Goal: Navigation & Orientation: Find specific page/section

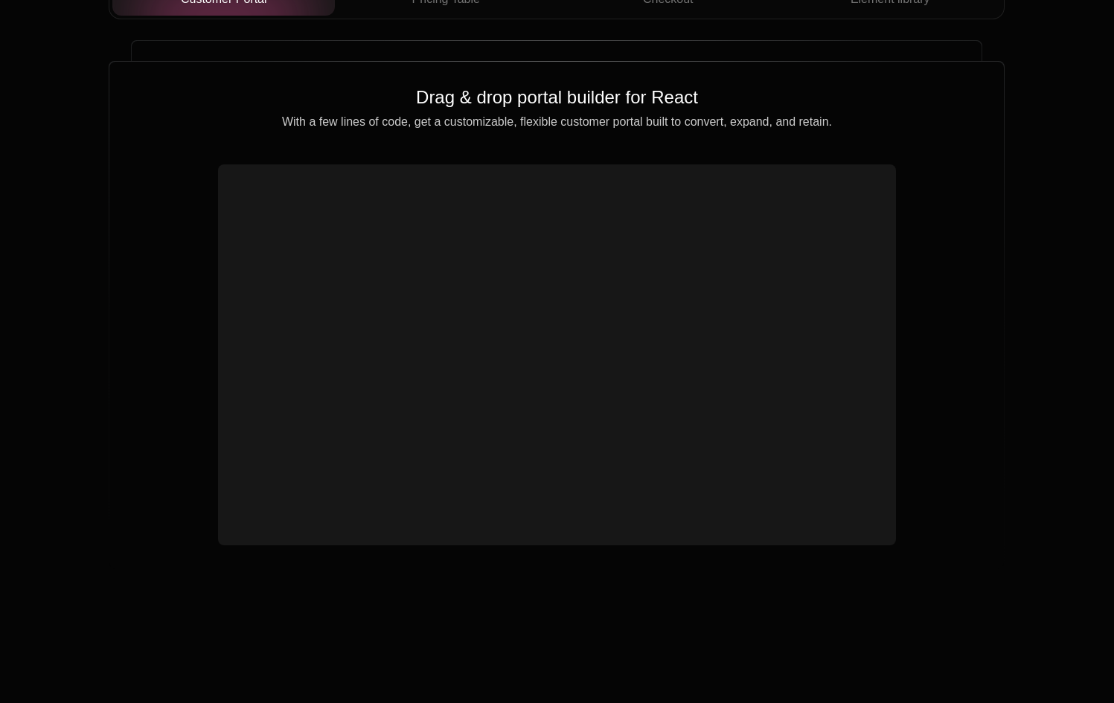
scroll to position [5242, 0]
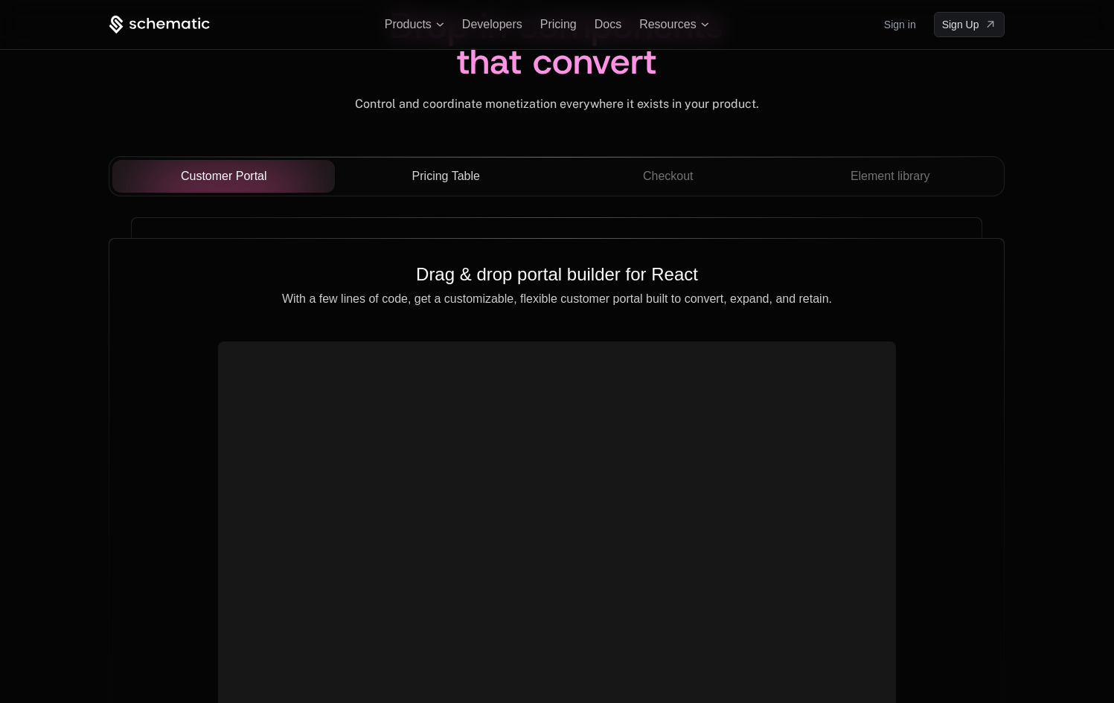
click at [437, 176] on span "Pricing Table" at bounding box center [446, 176] width 68 height 18
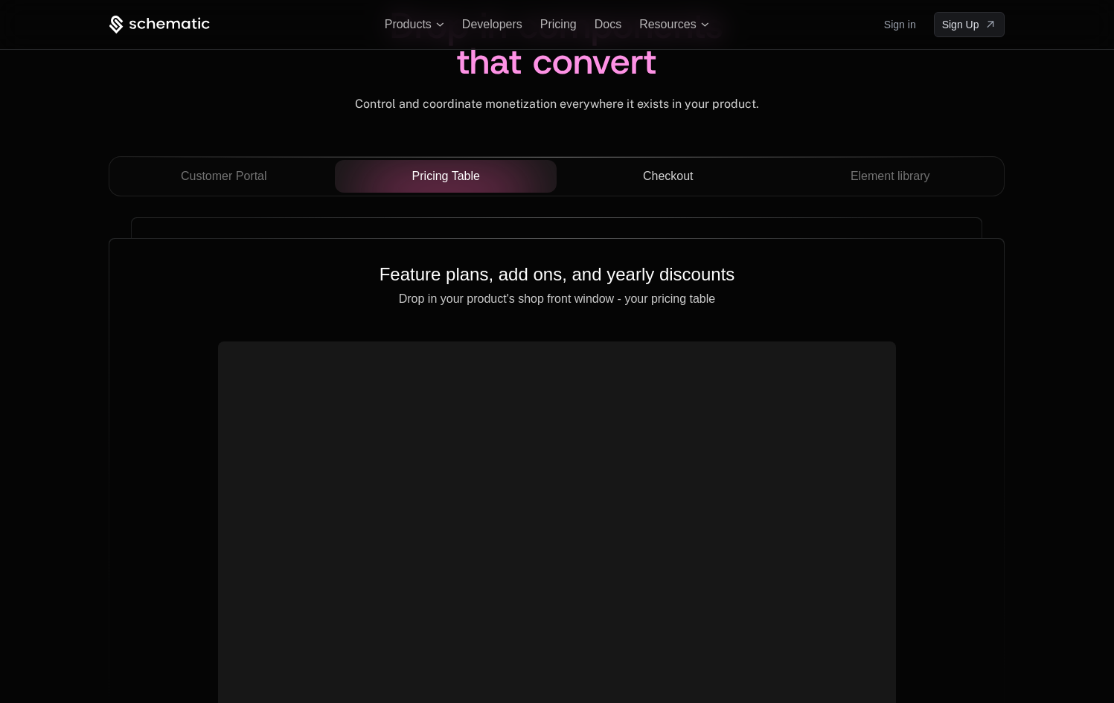
click at [716, 170] on div "Checkout" at bounding box center [667, 176] width 199 height 18
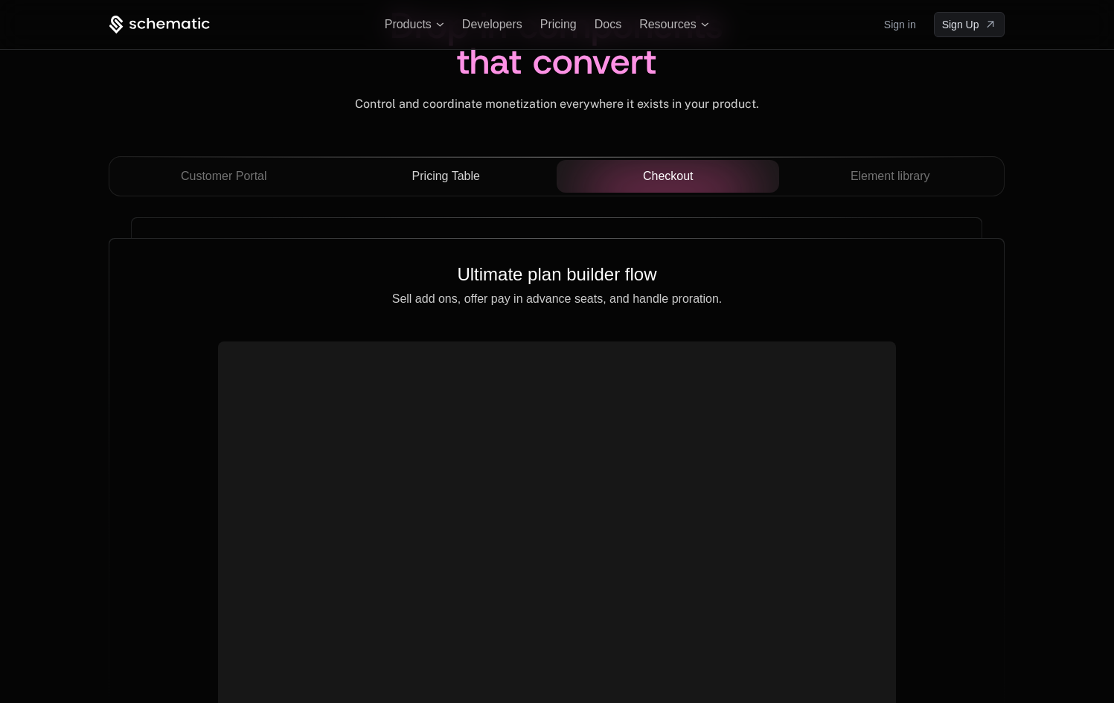
click at [702, 178] on div "Checkout" at bounding box center [667, 176] width 199 height 18
click at [853, 176] on span "Element library" at bounding box center [890, 176] width 80 height 18
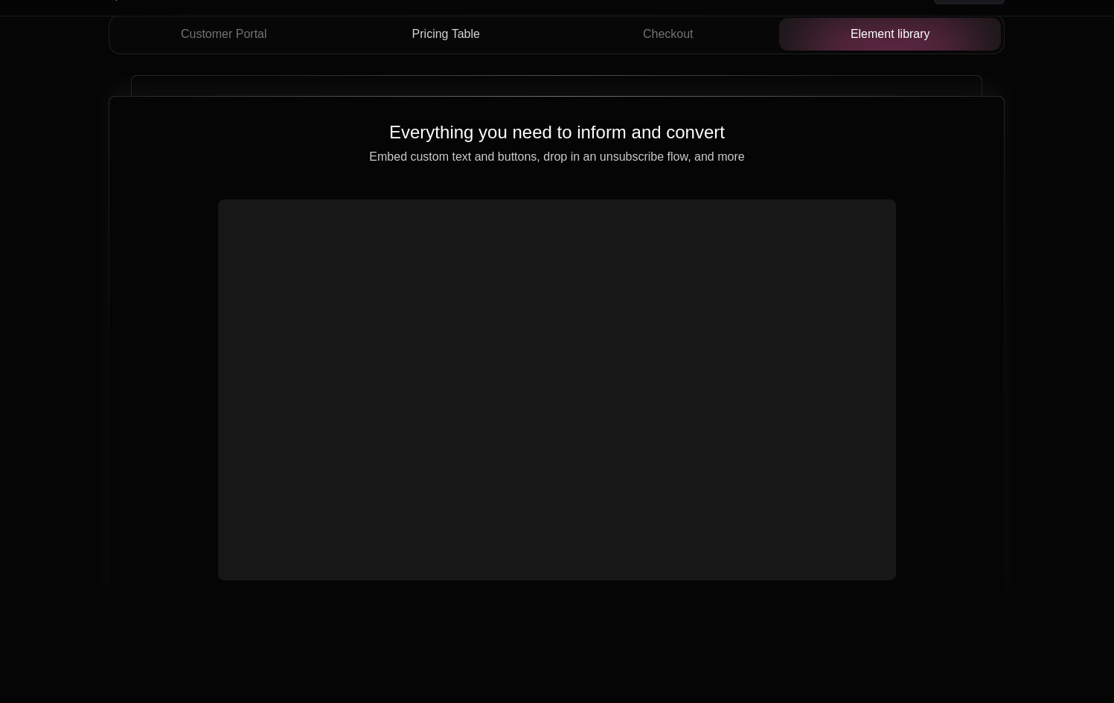
scroll to position [5401, 0]
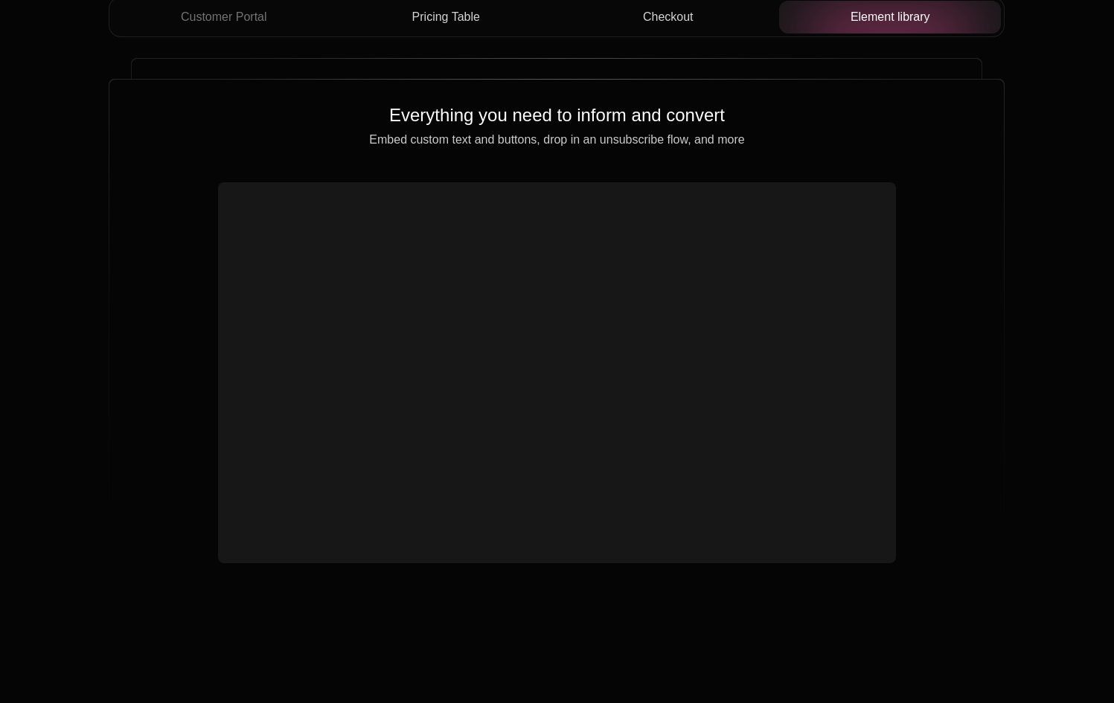
click at [667, 28] on button "Checkout" at bounding box center [668, 17] width 222 height 33
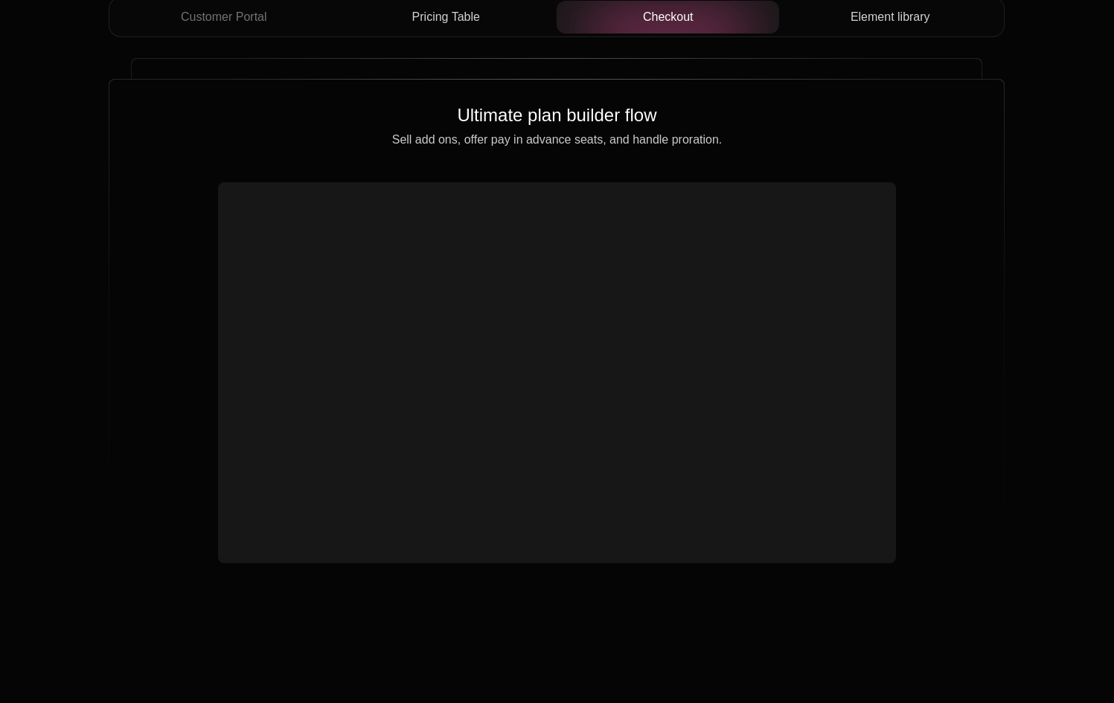
click at [421, 42] on div "Customer Portal Pricing Table Checkout Element library" at bounding box center [557, 23] width 896 height 52
click at [270, 51] on div "Customer Portal Pricing Table Checkout Element library Drag & drop portal build…" at bounding box center [557, 300] width 896 height 606
click at [253, 41] on div "Customer Portal Pricing Table Checkout Element library" at bounding box center [557, 23] width 896 height 52
click at [253, 21] on span "Customer Portal" at bounding box center [224, 17] width 86 height 18
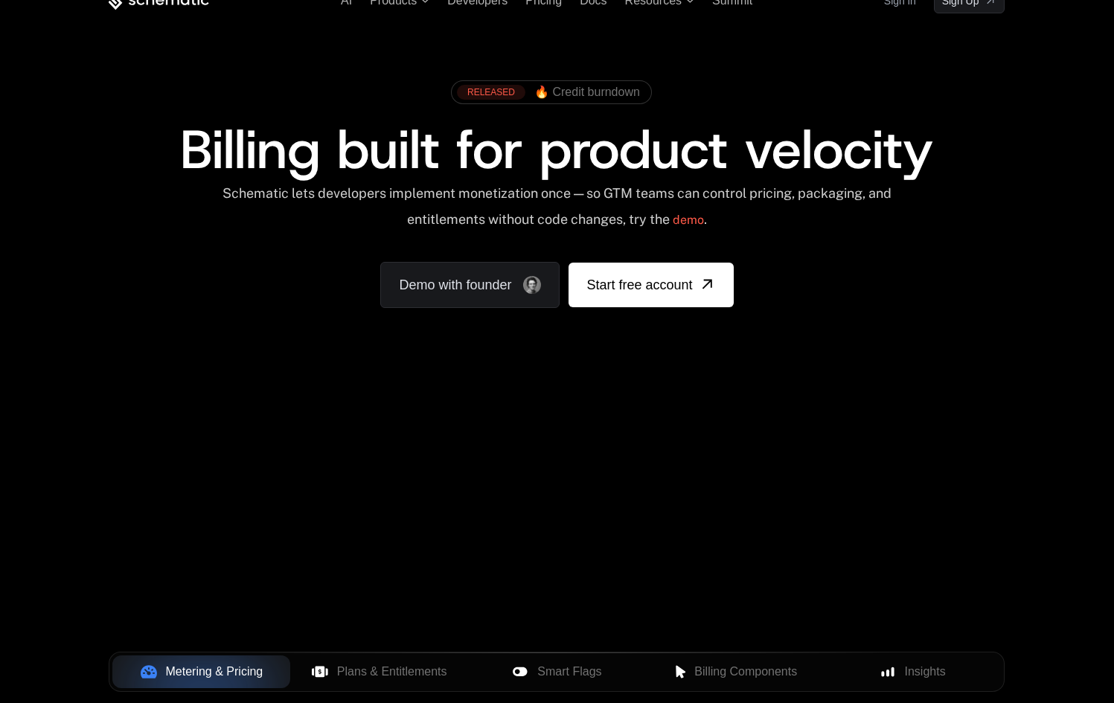
scroll to position [35, 0]
